Goal: Information Seeking & Learning: Compare options

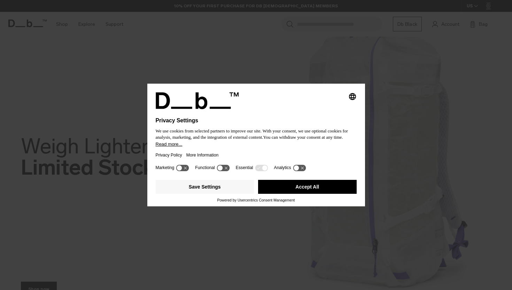
click at [319, 190] on button "Accept All" at bounding box center [307, 187] width 99 height 14
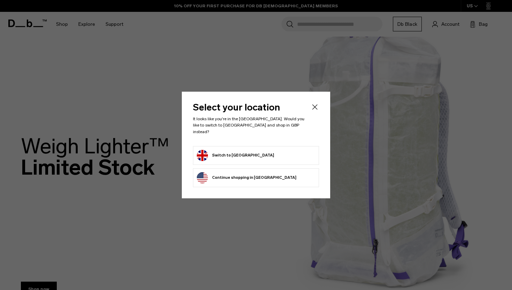
click at [240, 154] on button "Switch to United Kingdom" at bounding box center [235, 155] width 77 height 11
click at [220, 153] on button "Switch to United Kingdom" at bounding box center [235, 155] width 77 height 11
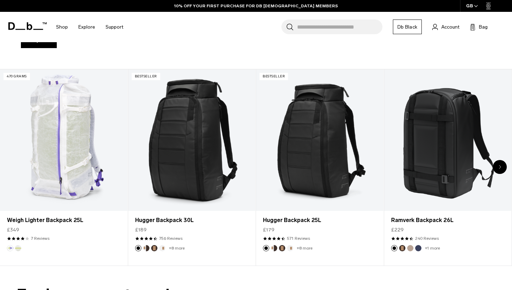
scroll to position [249, 0]
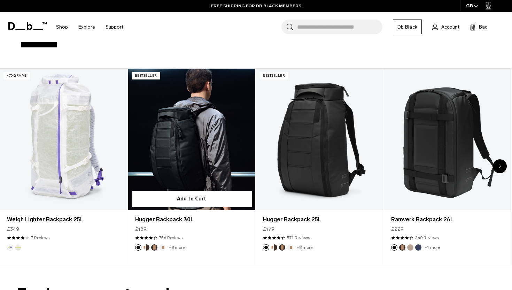
click at [146, 247] on button "Cappuccino" at bounding box center [146, 247] width 6 height 6
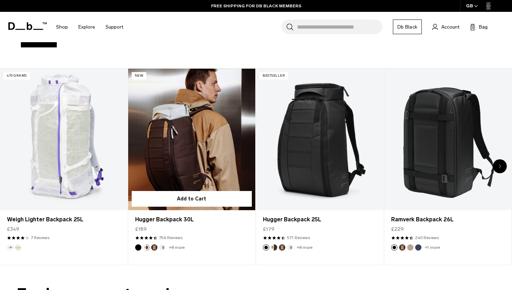
click at [155, 246] on button "Espresso" at bounding box center [154, 247] width 6 height 6
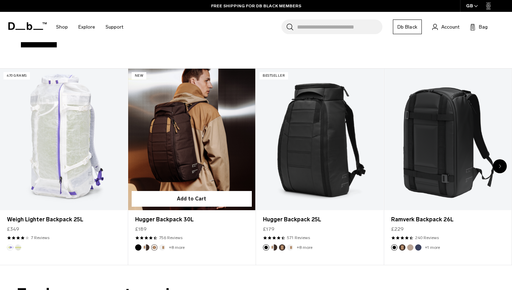
click at [163, 248] on button "Oatmilk" at bounding box center [162, 247] width 6 height 6
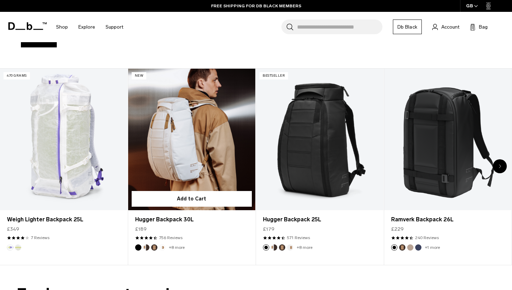
click at [175, 248] on link "+8 more" at bounding box center [177, 247] width 16 height 5
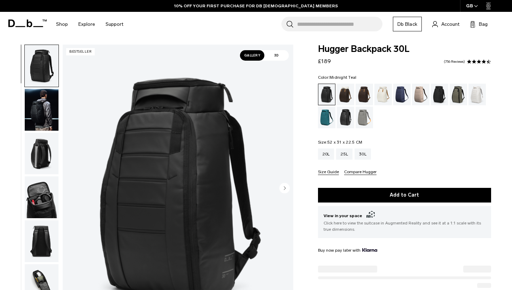
click at [330, 121] on div "Midnight Teal" at bounding box center [327, 118] width 18 height 22
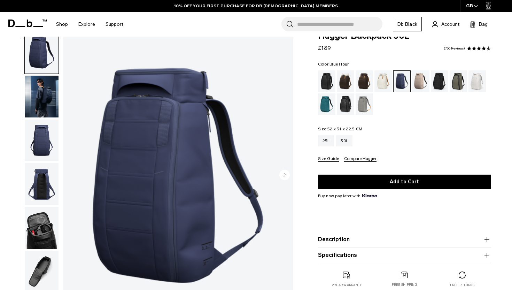
scroll to position [19, 0]
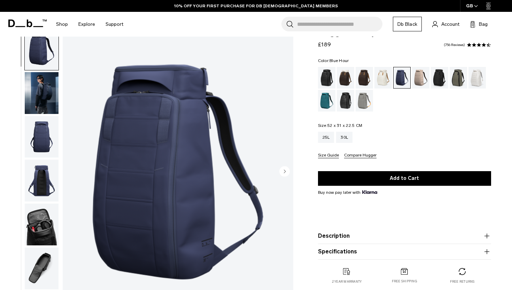
click at [40, 104] on img "button" at bounding box center [42, 93] width 34 height 42
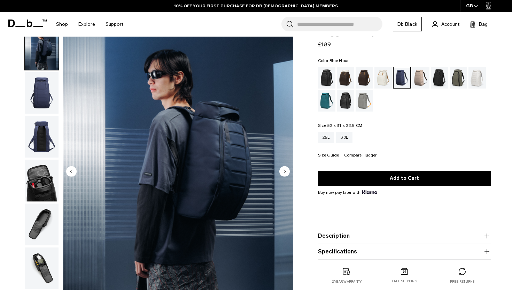
click at [41, 125] on img "button" at bounding box center [42, 137] width 34 height 42
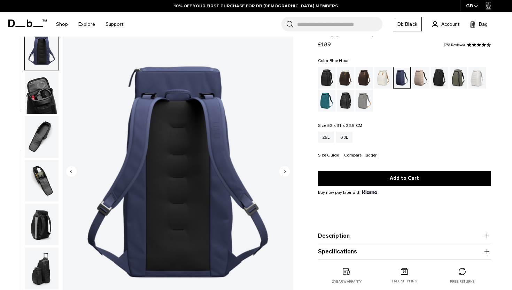
click at [42, 106] on img "button" at bounding box center [42, 93] width 34 height 42
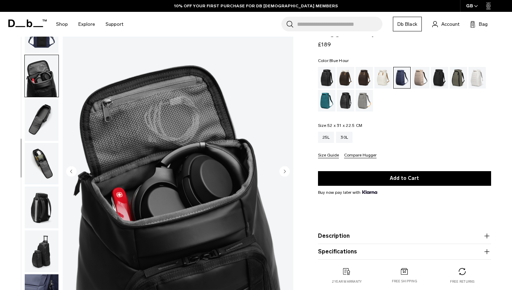
scroll to position [149, 0]
click at [43, 138] on img "button" at bounding box center [42, 120] width 34 height 42
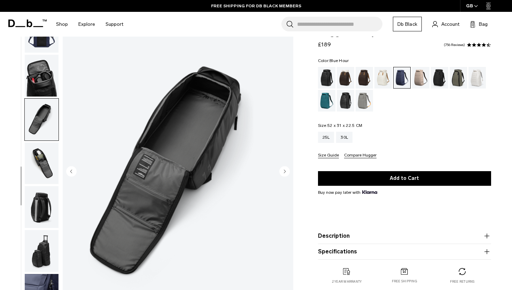
click at [41, 160] on img "button" at bounding box center [42, 164] width 34 height 42
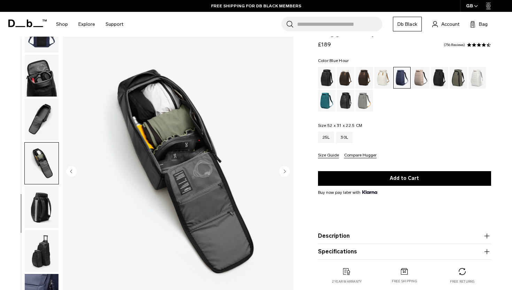
click at [32, 196] on img "button" at bounding box center [42, 207] width 34 height 42
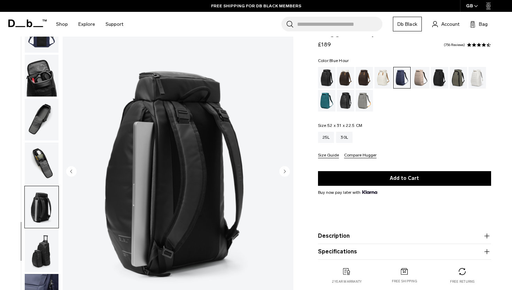
click at [31, 223] on img "button" at bounding box center [42, 207] width 34 height 42
click at [33, 240] on img "button" at bounding box center [42, 251] width 34 height 42
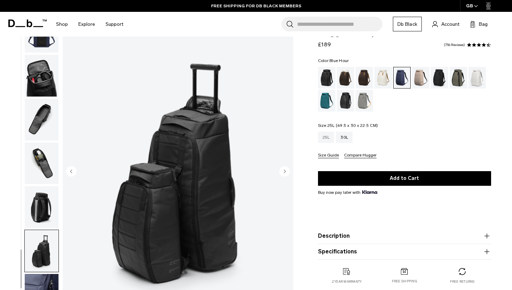
click at [331, 136] on div "25L" at bounding box center [326, 137] width 16 height 11
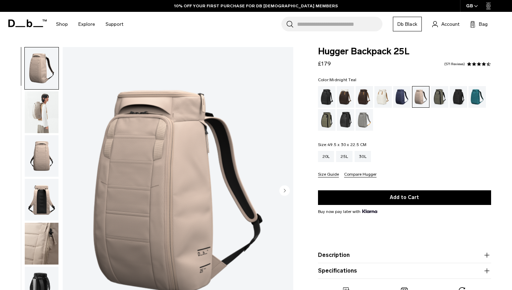
click at [478, 107] on div "Midnight Teal" at bounding box center [478, 97] width 18 height 22
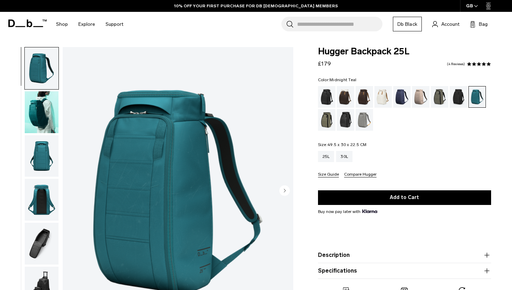
click at [44, 120] on img "button" at bounding box center [42, 112] width 34 height 42
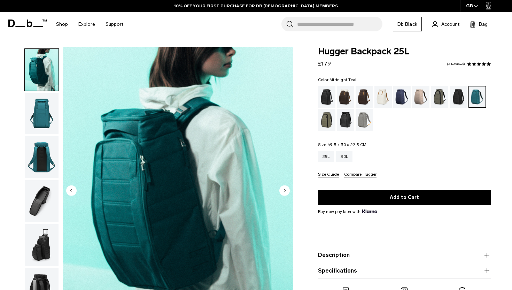
scroll to position [44, 0]
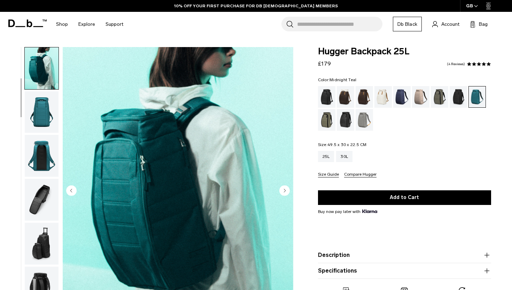
click at [44, 120] on img "button" at bounding box center [42, 112] width 34 height 42
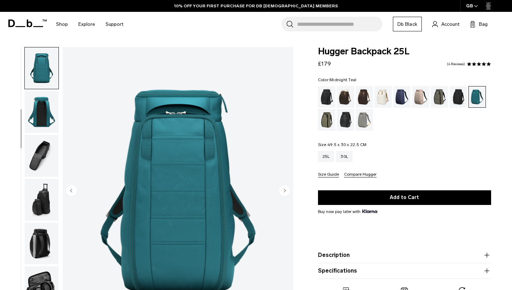
click at [44, 120] on img "button" at bounding box center [42, 112] width 34 height 42
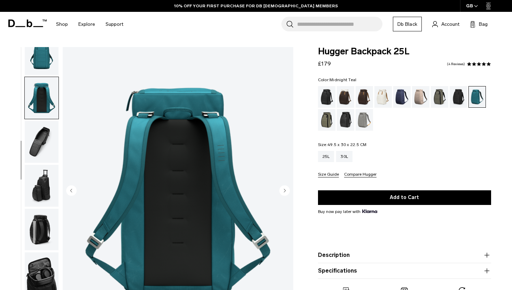
scroll to position [105, 0]
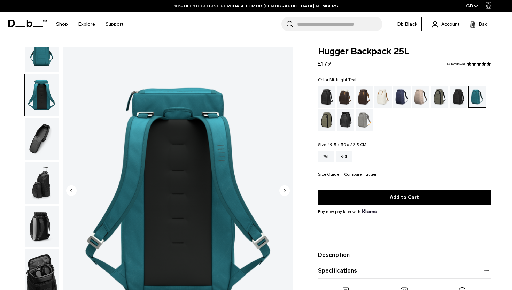
click at [44, 120] on img "button" at bounding box center [42, 139] width 34 height 42
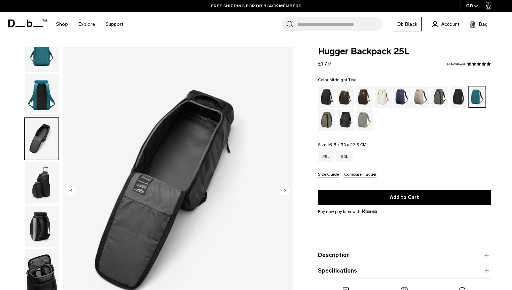
click at [40, 182] on img "button" at bounding box center [42, 183] width 34 height 42
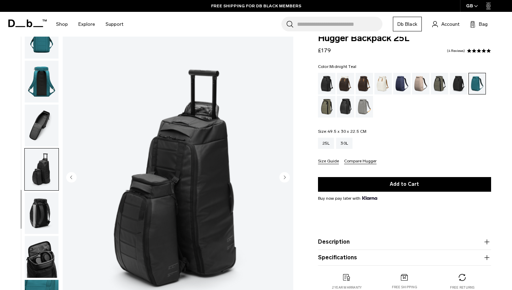
scroll to position [17, 0]
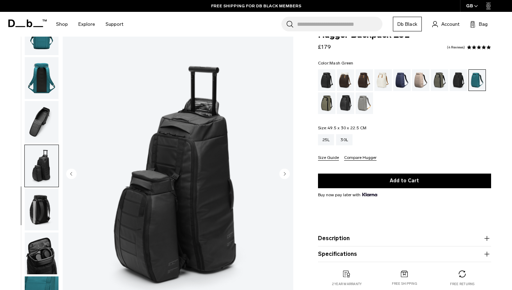
click at [330, 103] on div "Mash Green" at bounding box center [327, 103] width 18 height 22
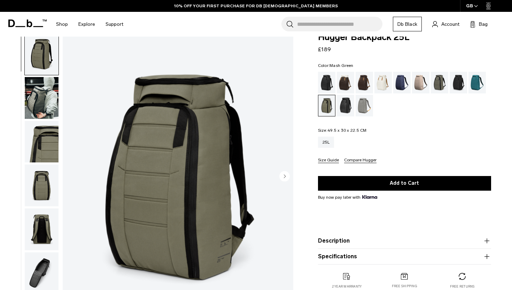
scroll to position [14, 0]
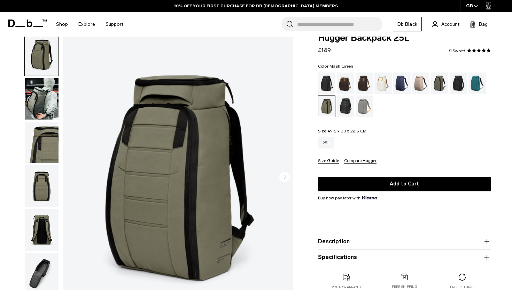
click at [42, 97] on img "button" at bounding box center [42, 99] width 34 height 42
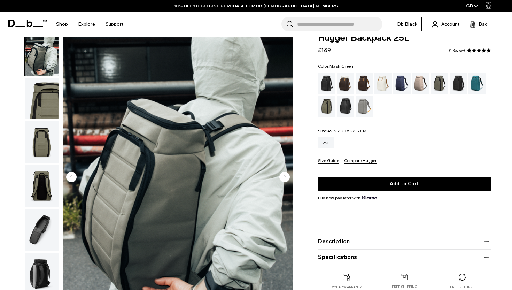
scroll to position [0, 0]
click at [39, 118] on img "button" at bounding box center [42, 99] width 34 height 42
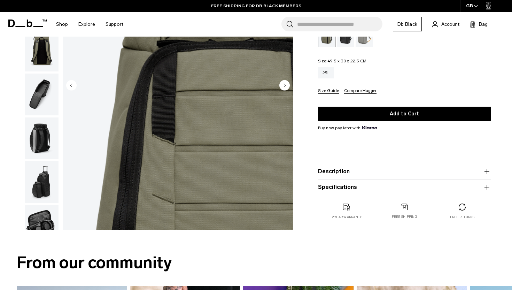
scroll to position [108, 0]
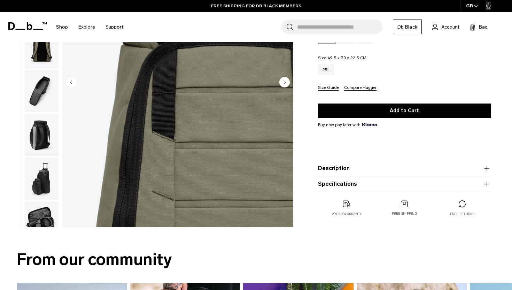
click at [382, 164] on button "Description" at bounding box center [404, 168] width 173 height 8
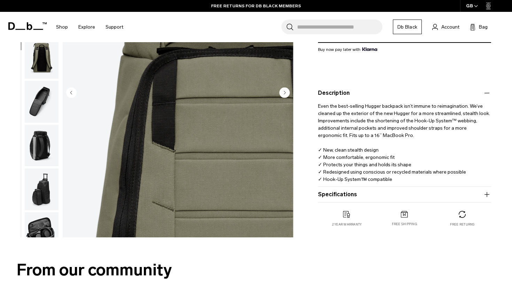
scroll to position [169, 0]
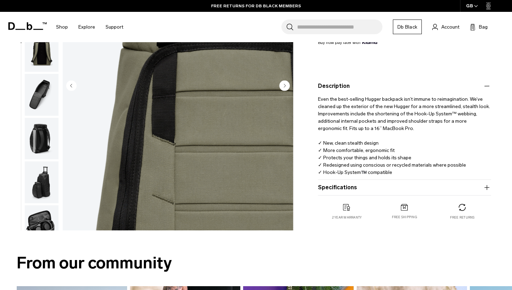
click at [351, 187] on button "Specifications" at bounding box center [404, 187] width 173 height 8
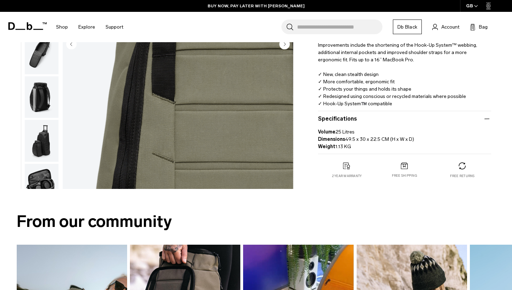
scroll to position [0, 0]
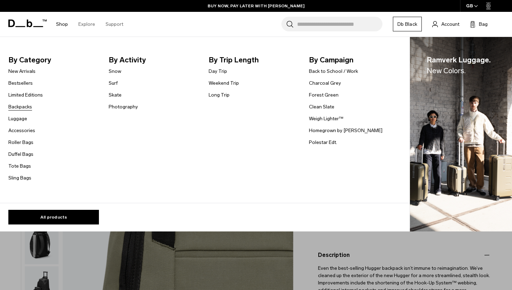
click at [24, 106] on link "Backpacks" at bounding box center [20, 106] width 24 height 7
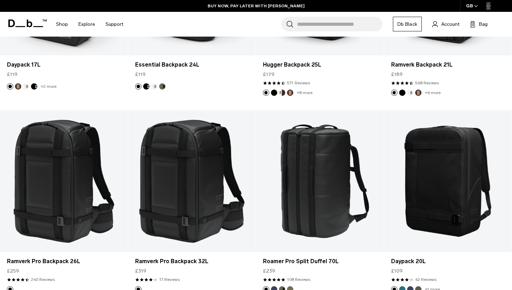
scroll to position [836, 0]
